Goal: Task Accomplishment & Management: Use online tool/utility

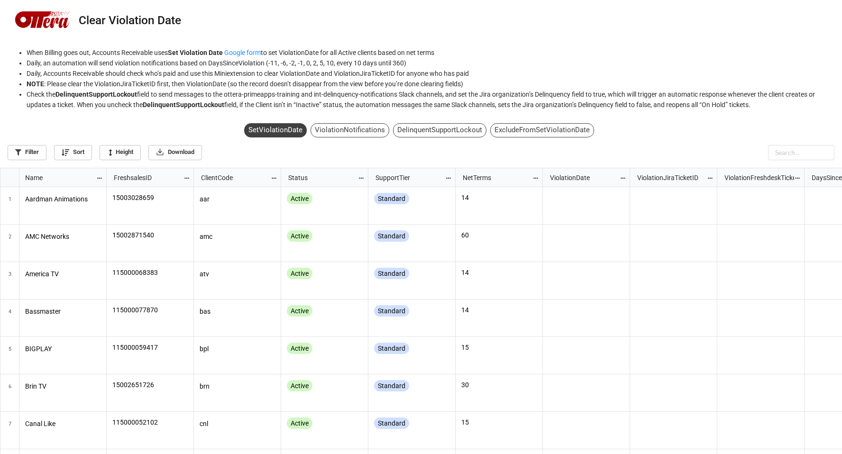
scroll to position [5, 5]
click at [443, 131] on div "DelinquentSupportLockout" at bounding box center [439, 130] width 93 height 14
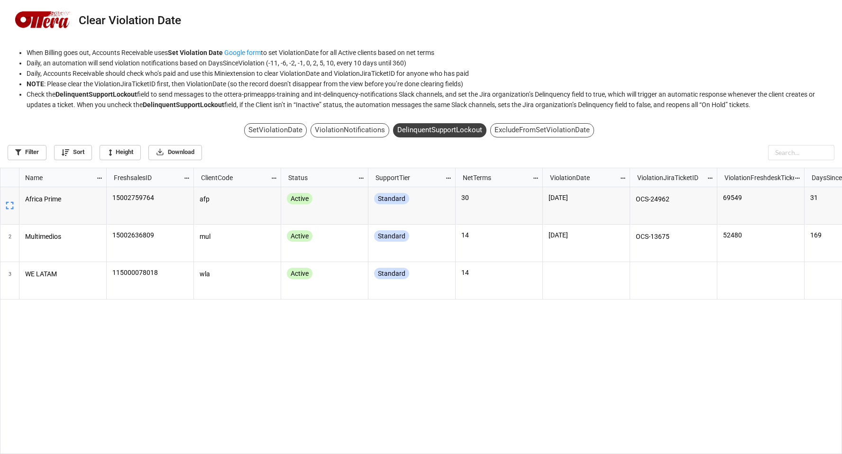
scroll to position [281, 836]
click at [275, 130] on div "SetViolationDate" at bounding box center [275, 130] width 63 height 14
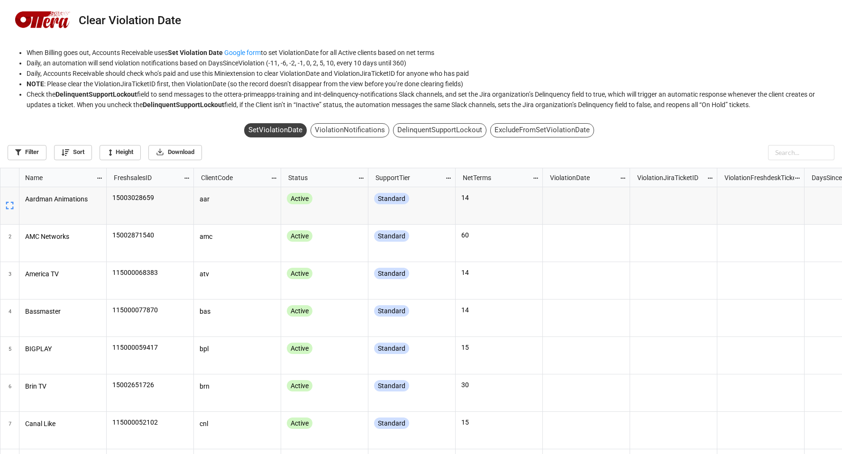
click at [357, 132] on div "ViolationNotifications" at bounding box center [350, 130] width 79 height 14
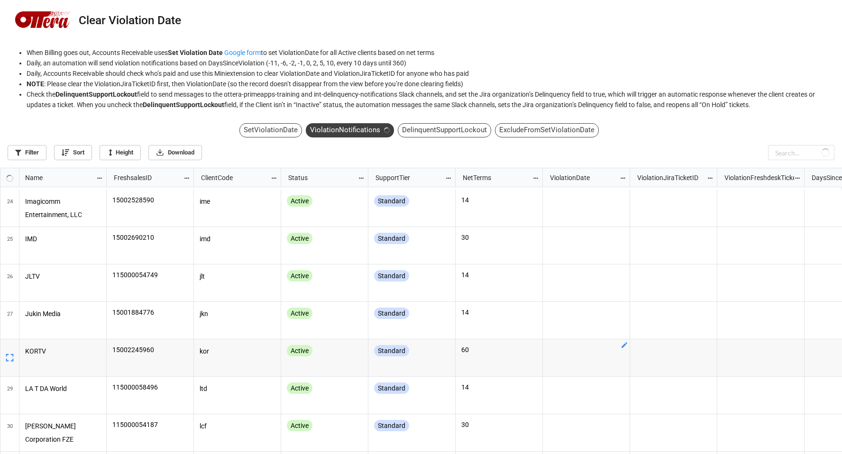
scroll to position [0, 0]
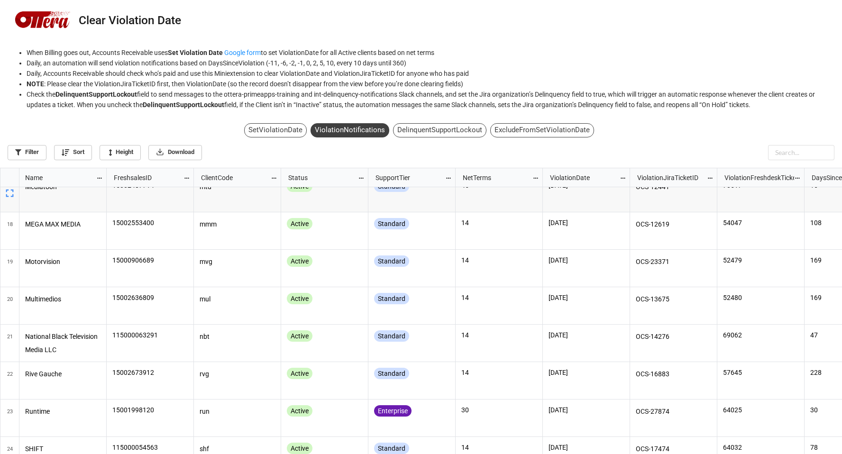
click at [540, 132] on div "ExcludeFromSetViolationDate" at bounding box center [542, 130] width 104 height 14
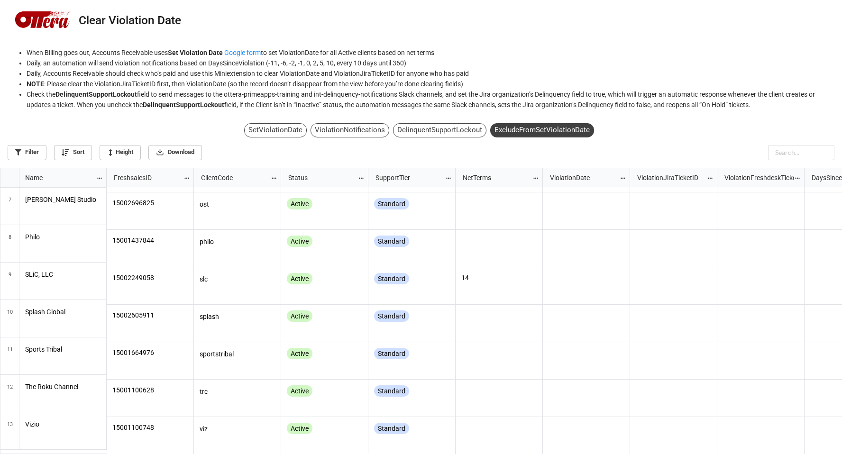
click at [435, 130] on div "DelinquentSupportLockout" at bounding box center [439, 130] width 93 height 14
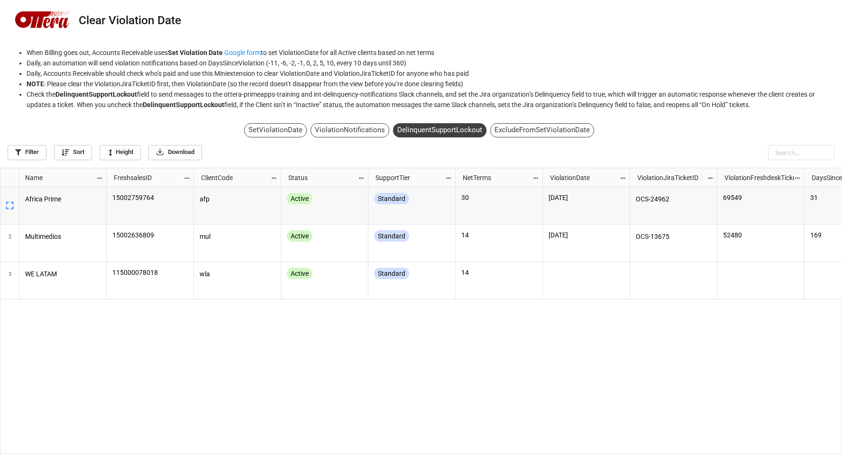
click at [361, 130] on div "ViolationNotifications" at bounding box center [350, 130] width 79 height 14
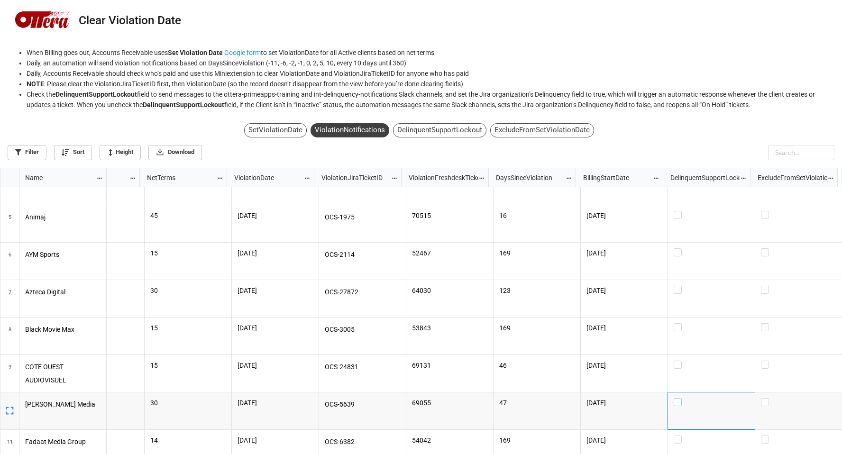
click at [674, 398] on label "grid" at bounding box center [711, 398] width 75 height 0
click at [552, 69] on li "Daily, Accounts Receivable should check who’s paid and use this Miniextension t…" at bounding box center [431, 73] width 808 height 10
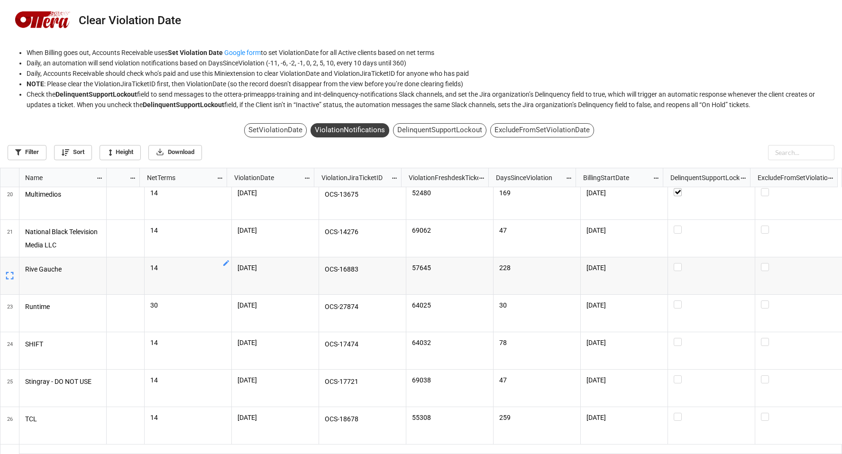
scroll to position [725, 0]
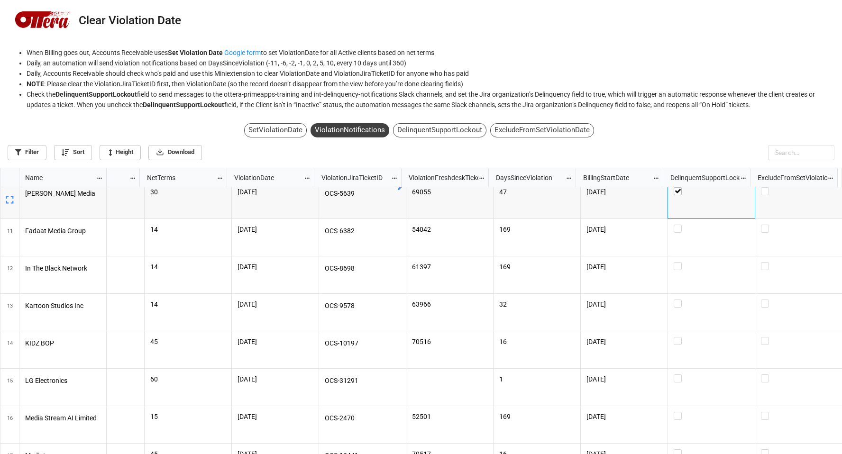
click at [289, 134] on div "SetViolationDate" at bounding box center [275, 130] width 63 height 14
checkbox input "false"
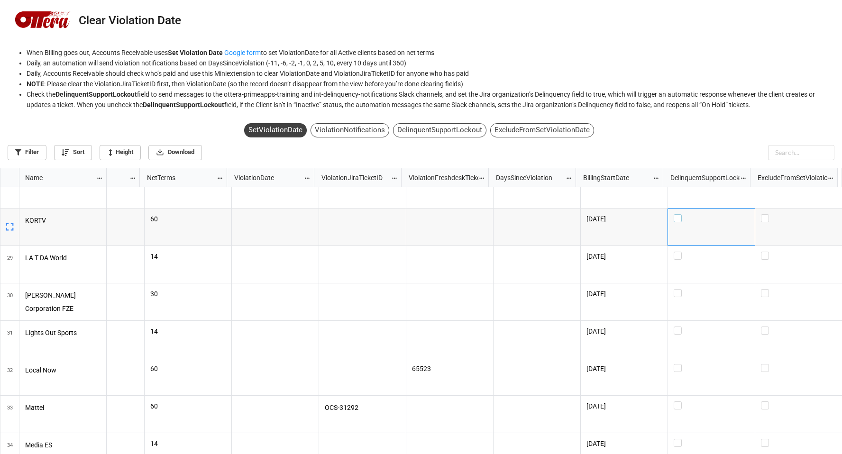
click at [676, 214] on label "grid" at bounding box center [711, 214] width 75 height 0
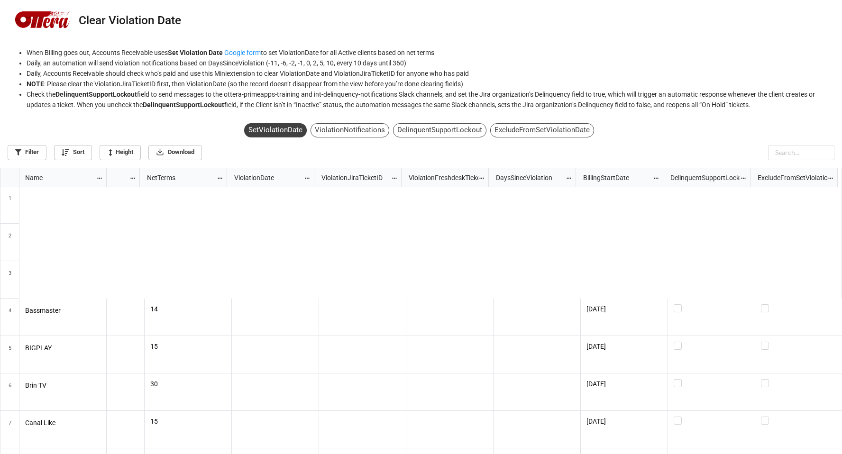
scroll to position [0, 0]
click at [333, 131] on div "ViolationNotifications" at bounding box center [350, 130] width 79 height 14
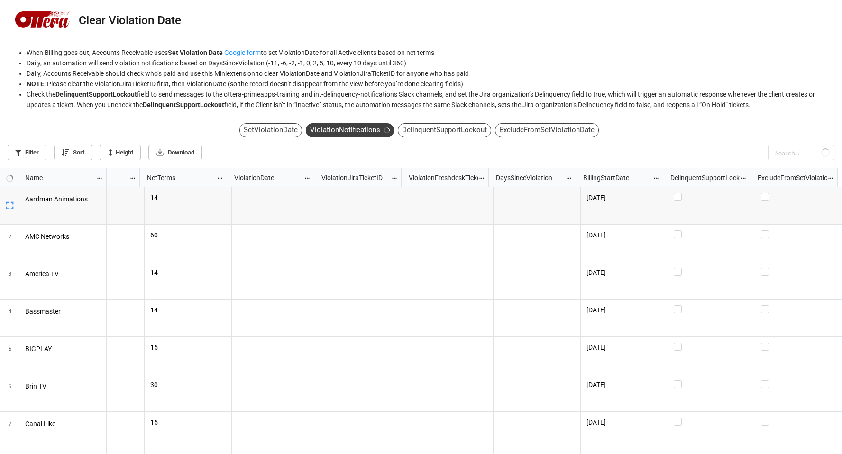
scroll to position [5, 5]
checkbox input "true"
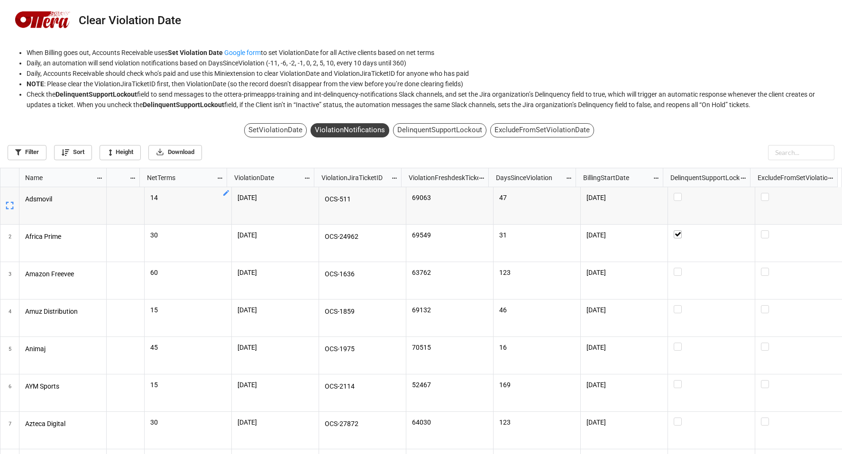
scroll to position [281, 836]
click at [676, 193] on label "grid" at bounding box center [711, 193] width 75 height 0
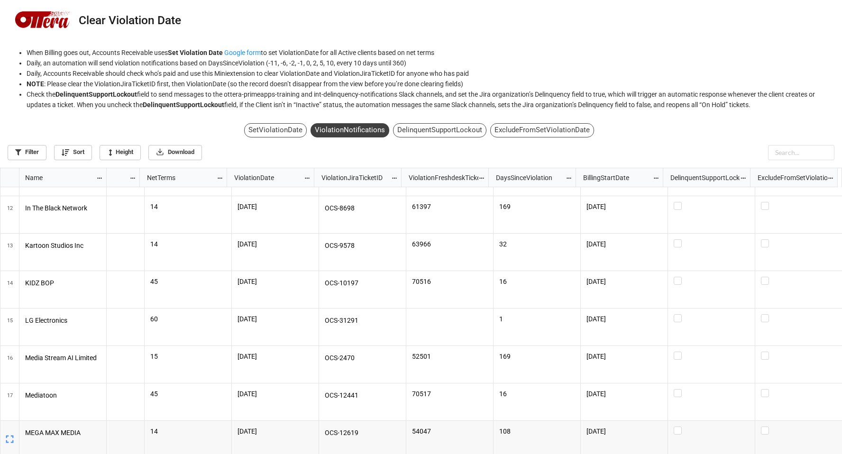
scroll to position [402, 0]
click at [275, 130] on div "SetViolationDate" at bounding box center [275, 130] width 63 height 14
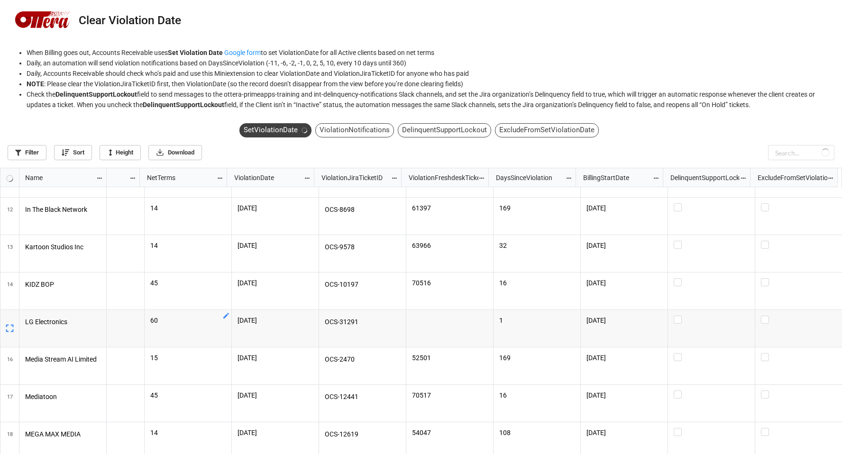
scroll to position [405, 0]
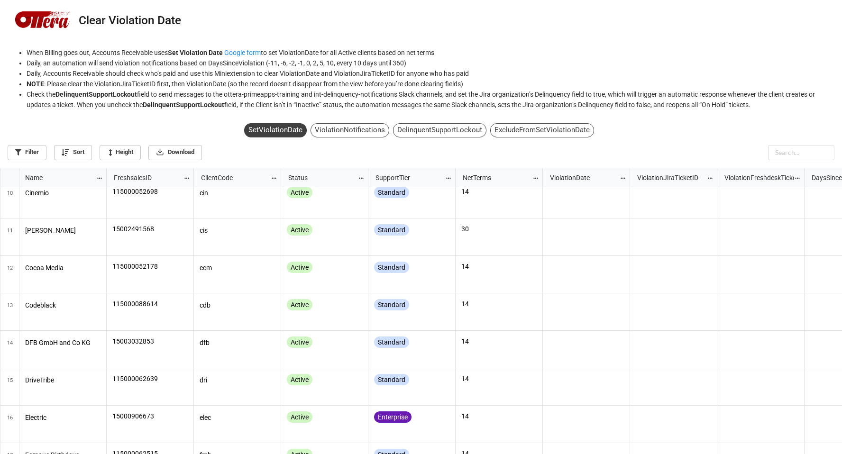
scroll to position [404, 0]
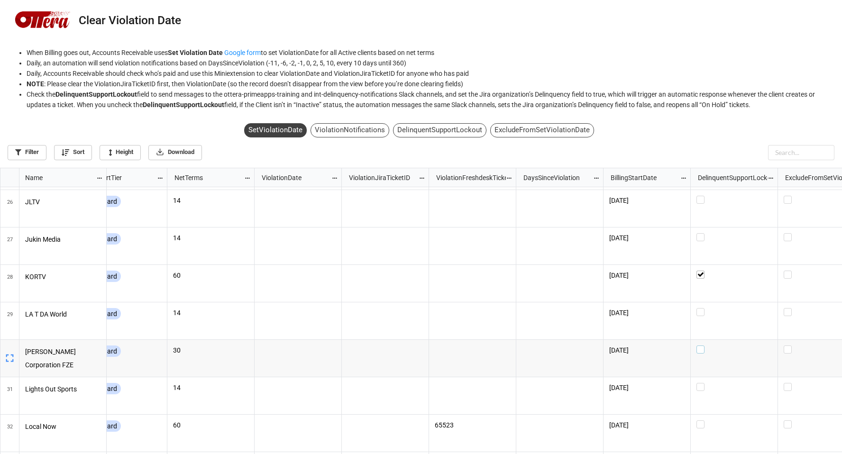
click at [700, 346] on label "grid" at bounding box center [733, 346] width 75 height 0
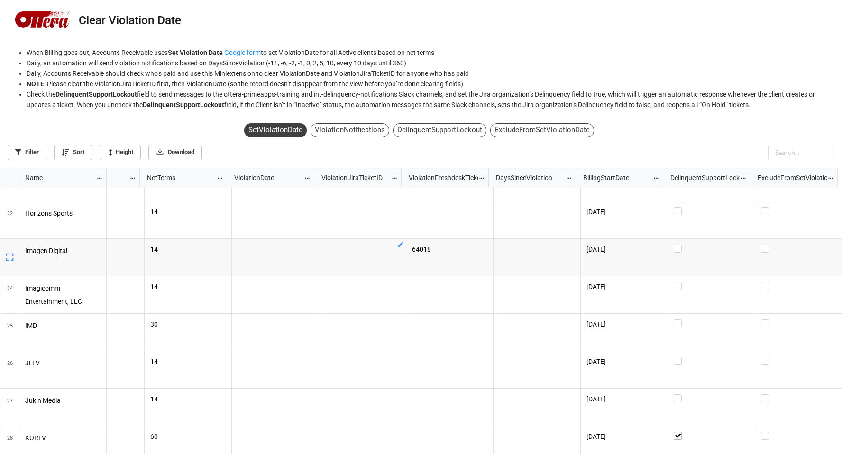
scroll to position [0, 314]
click at [676, 245] on label "grid" at bounding box center [711, 245] width 75 height 0
click at [556, 128] on div "ExcludeFromSetViolationDate" at bounding box center [542, 130] width 104 height 14
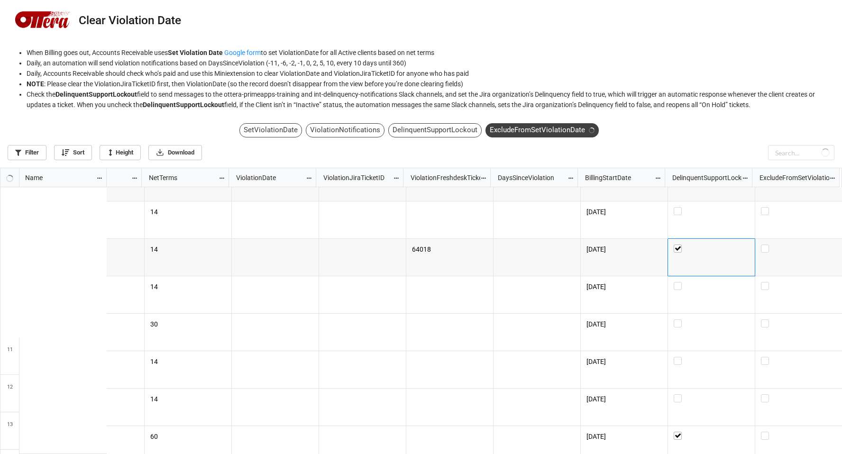
scroll to position [5, 5]
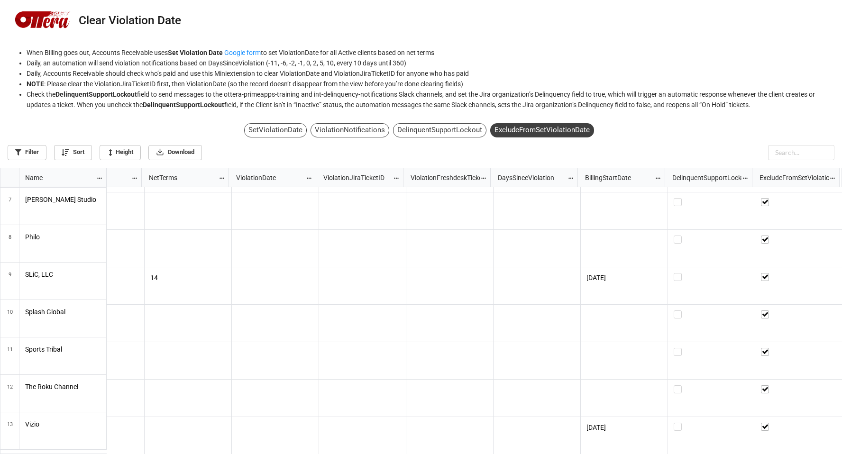
click at [454, 136] on div "DelinquentSupportLockout" at bounding box center [439, 130] width 93 height 14
checkbox input "true"
checkbox input "false"
checkbox input "true"
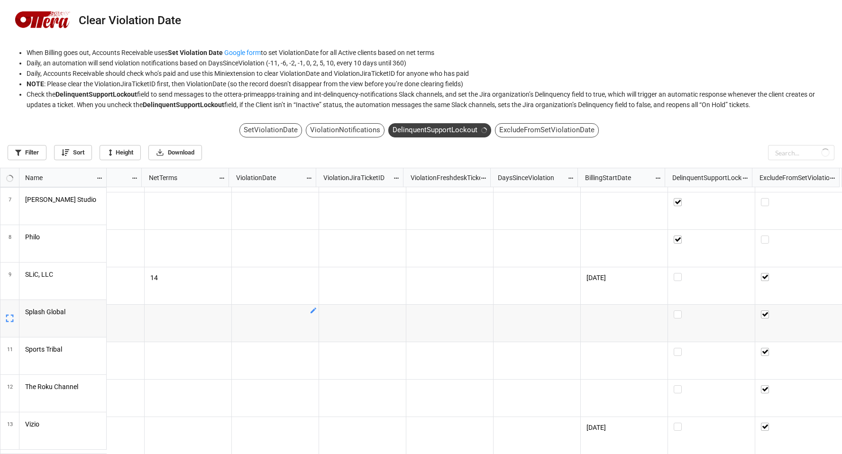
checkbox input "false"
checkbox input "true"
checkbox input "false"
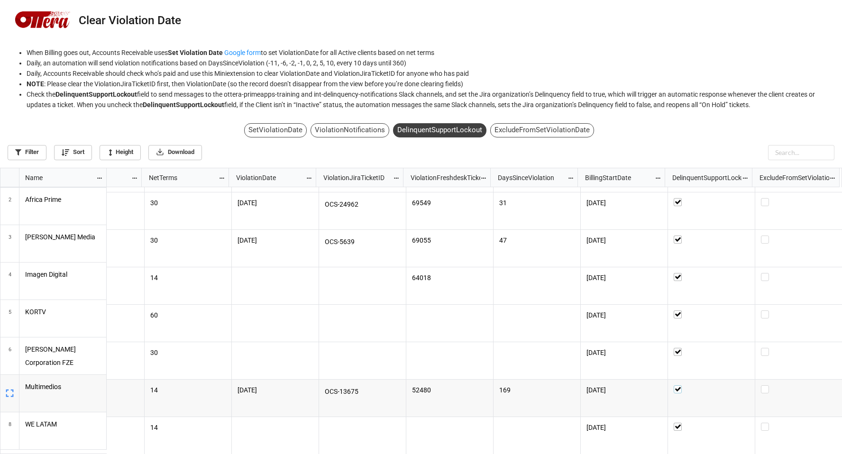
click at [674, 385] on label "grid" at bounding box center [711, 385] width 75 height 0
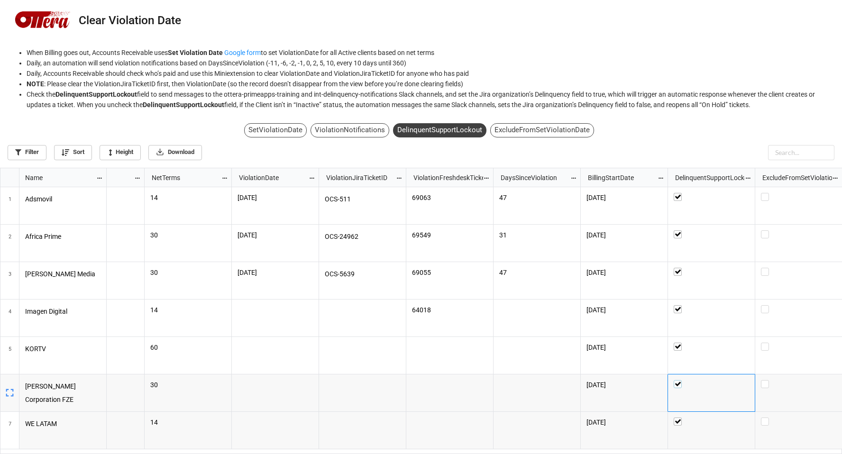
click at [679, 380] on label "grid" at bounding box center [711, 380] width 75 height 0
